Goal: Information Seeking & Learning: Understand process/instructions

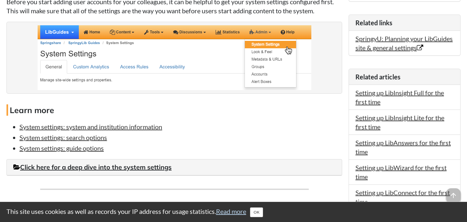
scroll to position [420, 0]
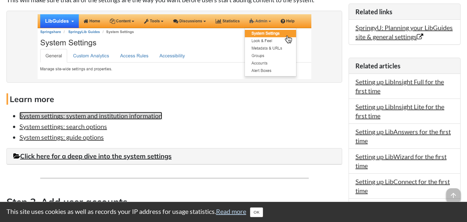
click at [146, 117] on link "System settings: system and institution information" at bounding box center [90, 116] width 143 height 8
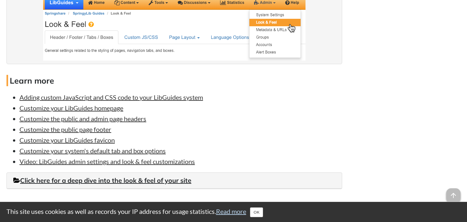
scroll to position [1256, 0]
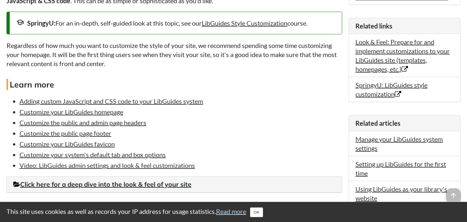
scroll to position [228, 0]
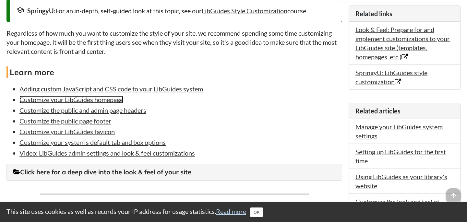
click at [105, 100] on link "Customize your LibGuides homepage" at bounding box center [71, 100] width 104 height 8
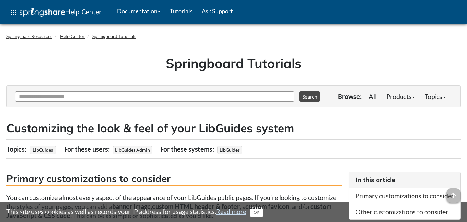
scroll to position [228, 0]
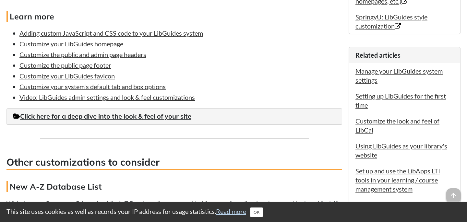
scroll to position [284, 0]
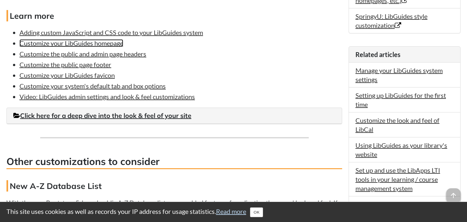
click at [95, 41] on link "Customize your LibGuides homepage" at bounding box center [71, 43] width 104 height 8
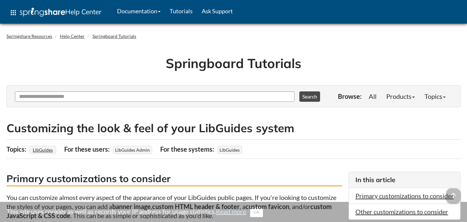
scroll to position [284, 0]
